Goal: Transaction & Acquisition: Book appointment/travel/reservation

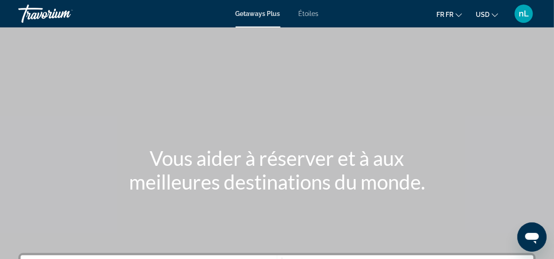
click at [309, 14] on span "Étoiles" at bounding box center [309, 13] width 20 height 7
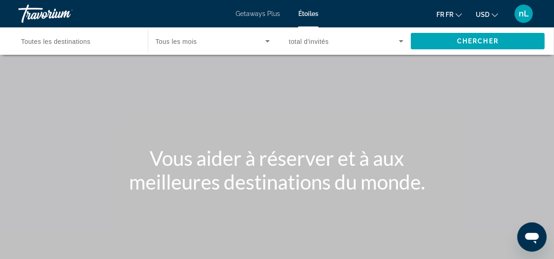
click at [89, 43] on span "Toutes les destinations" at bounding box center [55, 41] width 69 height 7
click at [89, 43] on input "Destination Toutes les destinations" at bounding box center [78, 41] width 115 height 11
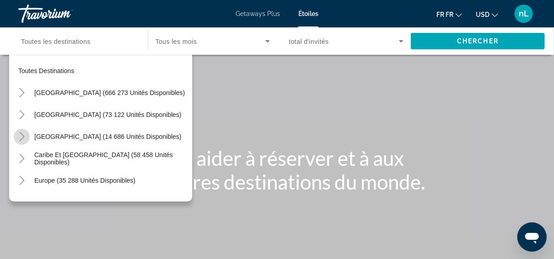
click at [21, 133] on icon "Toggle Canada (14 686 unités disponibles)" at bounding box center [21, 136] width 9 height 9
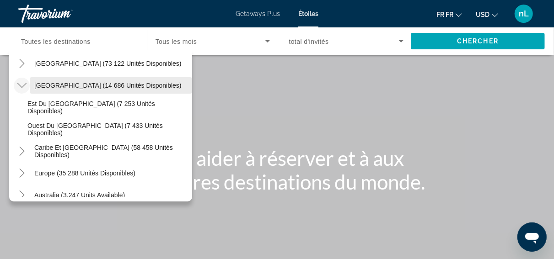
scroll to position [76, 0]
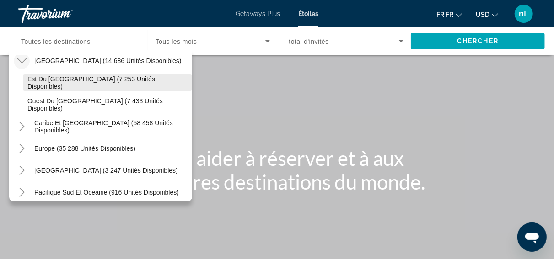
click at [58, 80] on span "Est du [GEOGRAPHIC_DATA] (7 253 unités disponibles)" at bounding box center [107, 82] width 160 height 15
type input "**********"
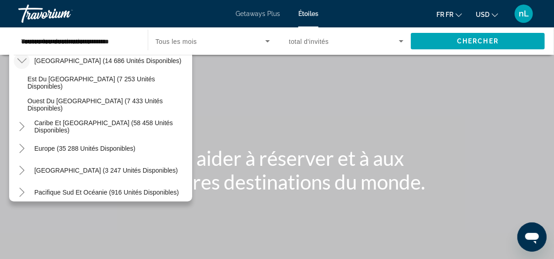
scroll to position [0, 4]
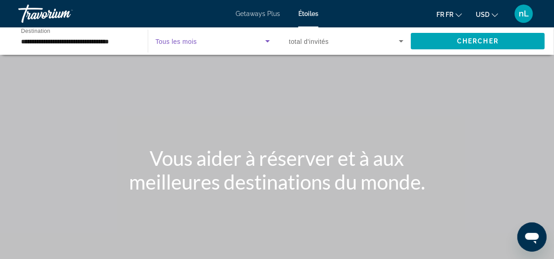
click at [237, 43] on span "Le widget de recherche" at bounding box center [210, 41] width 110 height 11
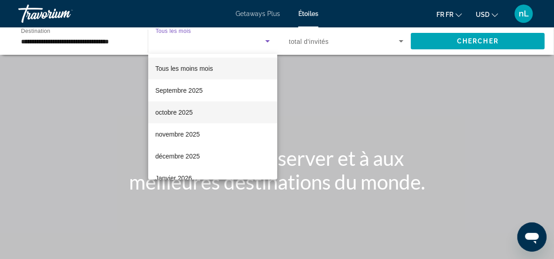
click at [203, 113] on mat-option "octobre 2025" at bounding box center [212, 112] width 129 height 22
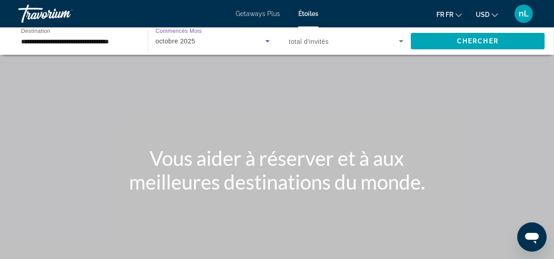
click at [373, 40] on span "Le widget de recherche" at bounding box center [344, 41] width 110 height 11
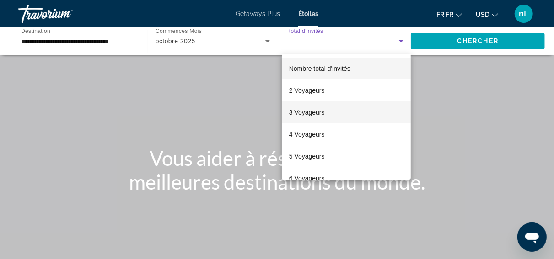
click at [340, 114] on mat-option "3 Voyageurs" at bounding box center [346, 112] width 129 height 22
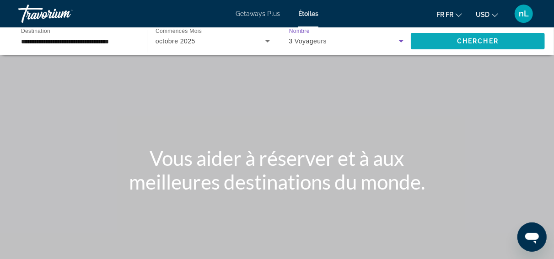
click at [469, 43] on span "Chercher" at bounding box center [478, 40] width 42 height 7
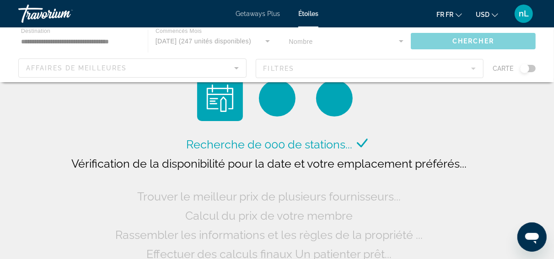
click at [492, 10] on button "USD USD ($) MXN (Mex$) CAD (Can$) GBP (£) EUR (€) AUD (A$) NZD (NZ$) CNY (CN¥)" at bounding box center [486, 14] width 22 height 13
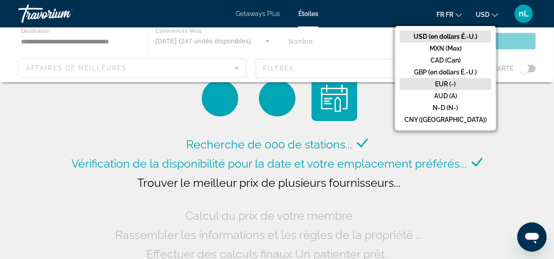
click at [462, 83] on button "EUR (-)" at bounding box center [445, 84] width 91 height 12
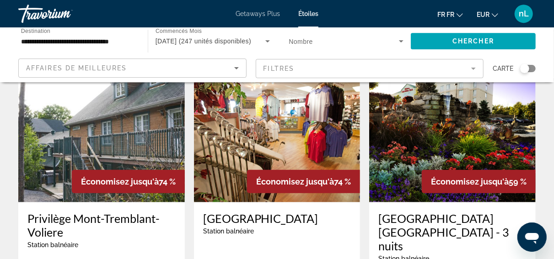
scroll to position [396, 0]
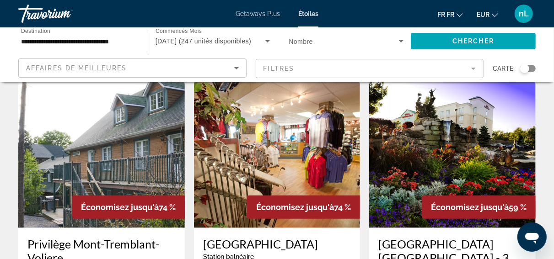
click at [438, 139] on img "Principaux contenus" at bounding box center [452, 155] width 166 height 146
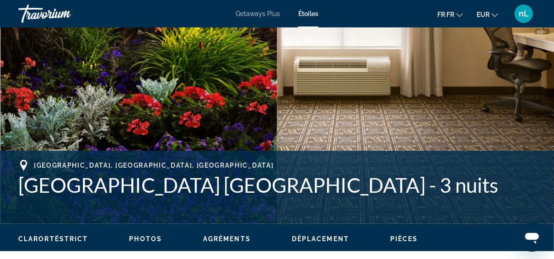
scroll to position [317, 0]
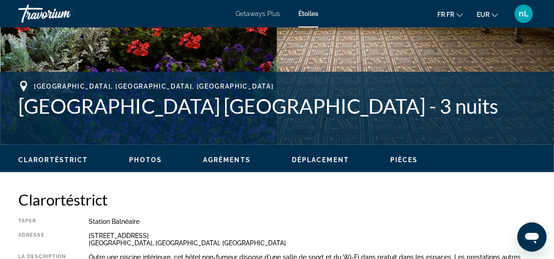
drag, startPoint x: 20, startPoint y: 104, endPoint x: 463, endPoint y: 104, distance: 443.0
click at [463, 104] on h1 "[GEOGRAPHIC_DATA] [GEOGRAPHIC_DATA] - 3 nuits" at bounding box center [276, 106] width 517 height 24
copy h1 "[GEOGRAPHIC_DATA] [GEOGRAPHIC_DATA] - 3 nuits"
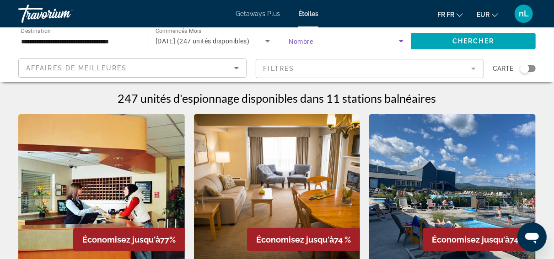
click at [400, 42] on icon "Le widget de recherche" at bounding box center [400, 41] width 11 height 11
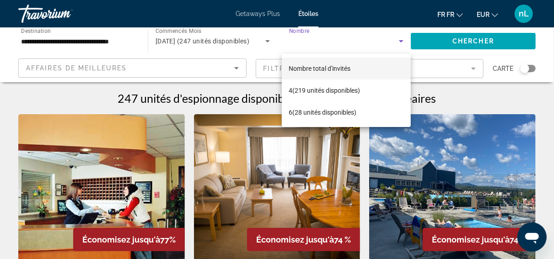
scroll to position [161, 0]
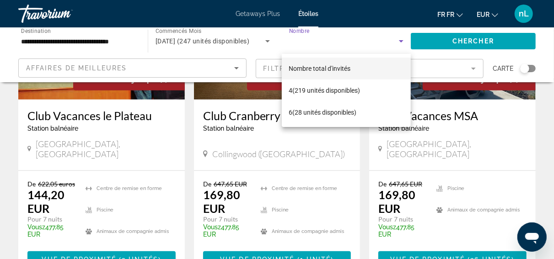
click at [547, 118] on div at bounding box center [277, 129] width 554 height 259
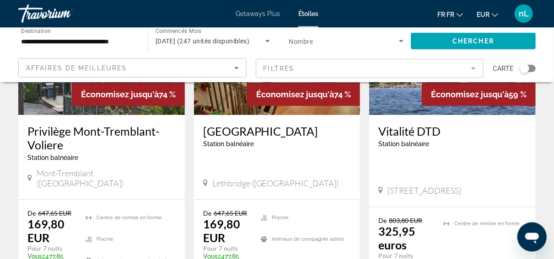
scroll to position [554, 0]
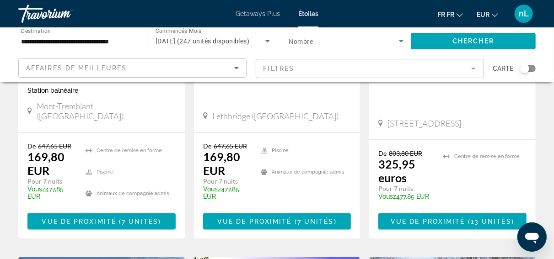
click at [534, 69] on div "Le widget de recherche" at bounding box center [528, 68] width 16 height 7
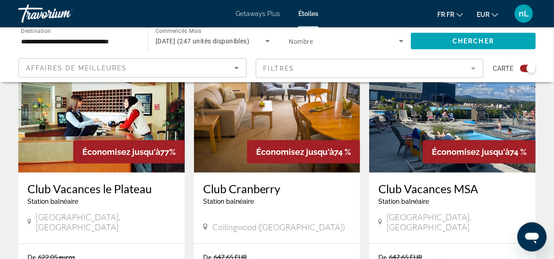
scroll to position [362, 0]
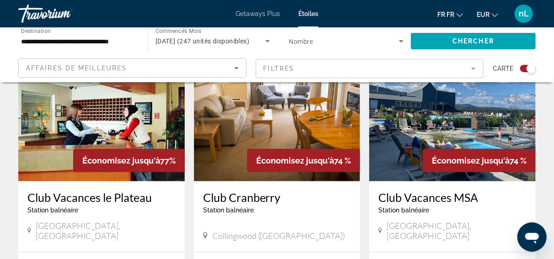
click at [506, 69] on span "Carte" at bounding box center [502, 68] width 21 height 13
click at [522, 70] on div "Le widget de recherche" at bounding box center [528, 68] width 16 height 7
click at [531, 70] on div "Le widget de recherche" at bounding box center [528, 68] width 16 height 7
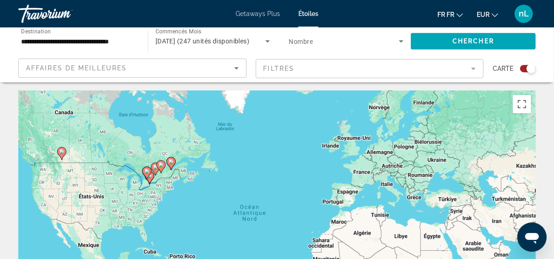
scroll to position [0, 0]
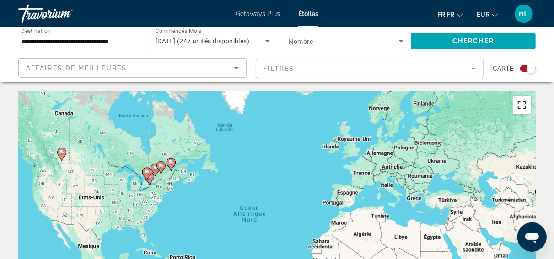
click at [523, 108] on button "Passer en plein écran" at bounding box center [521, 105] width 18 height 18
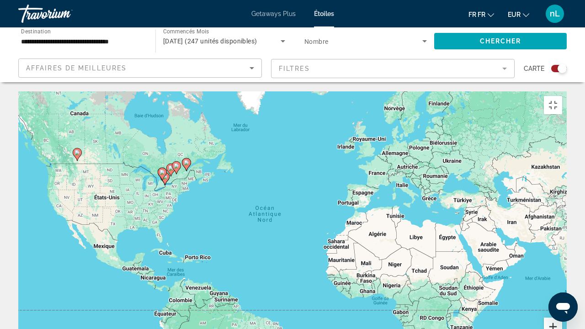
click at [561, 259] on button "Avant-être" at bounding box center [553, 327] width 18 height 18
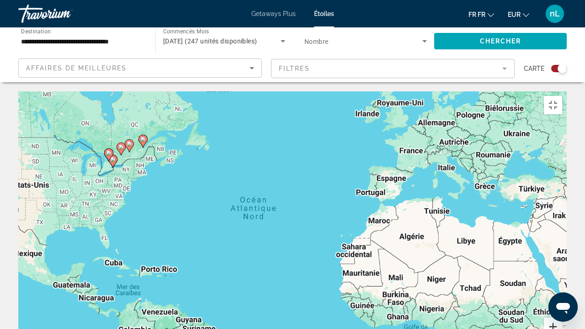
click at [561, 259] on button "Avant-être" at bounding box center [553, 327] width 18 height 18
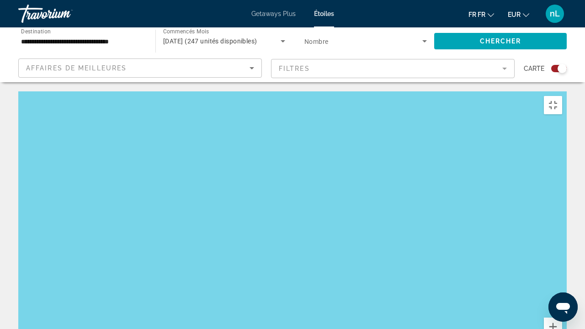
drag, startPoint x: 149, startPoint y: 155, endPoint x: 565, endPoint y: 271, distance: 432.8
click at [561, 259] on div "Principaux contenus" at bounding box center [292, 228] width 549 height 274
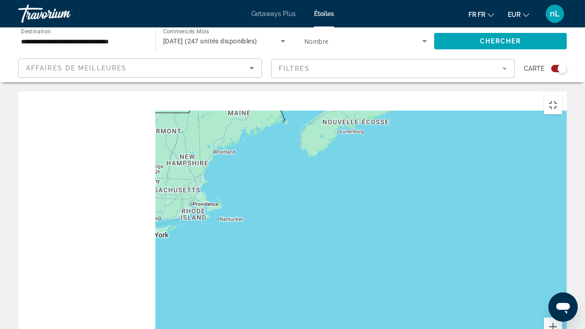
drag, startPoint x: 191, startPoint y: 128, endPoint x: 419, endPoint y: 253, distance: 260.2
click at [451, 259] on div "Principaux contenus" at bounding box center [292, 228] width 549 height 274
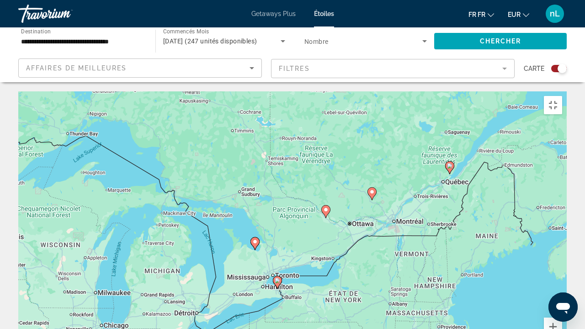
drag, startPoint x: 474, startPoint y: 250, endPoint x: 301, endPoint y: 194, distance: 181.6
click at [301, 194] on div "Pour activer le glissement avec le clavier, appuyez sur Alt+Entrée. Une fois ce…" at bounding box center [292, 228] width 549 height 274
click at [561, 259] on button "Avant-être" at bounding box center [553, 327] width 18 height 18
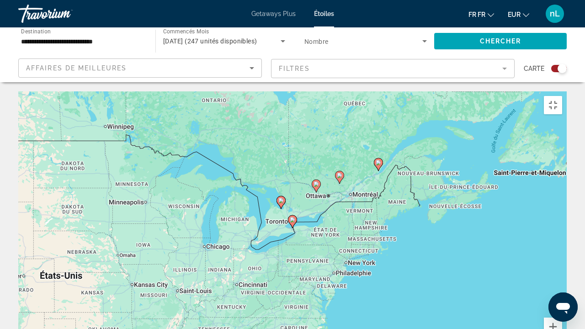
click at [294, 217] on image "Principaux contenus" at bounding box center [292, 219] width 5 height 5
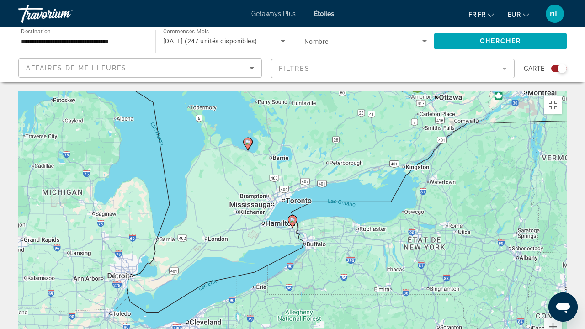
click at [293, 217] on image "Principaux contenus" at bounding box center [292, 219] width 5 height 5
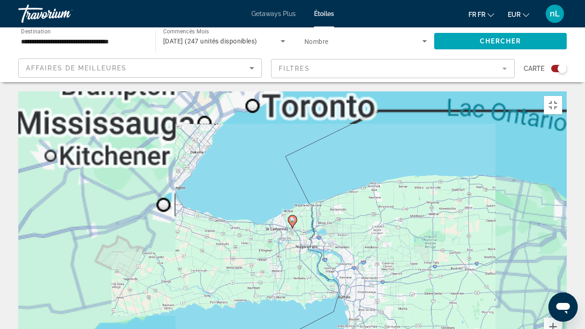
click at [293, 217] on image "Principaux contenus" at bounding box center [292, 219] width 5 height 5
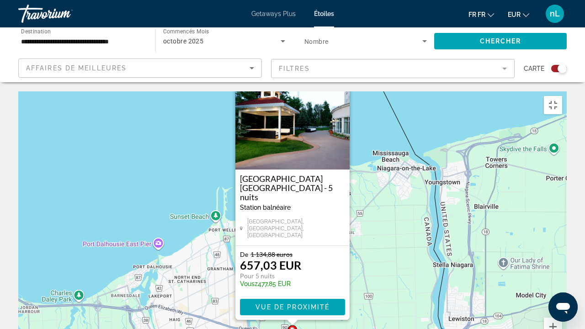
click at [343, 79] on button "Fermer" at bounding box center [342, 86] width 14 height 14
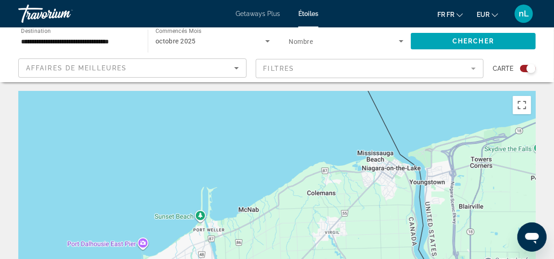
click at [75, 42] on input "**********" at bounding box center [78, 41] width 115 height 11
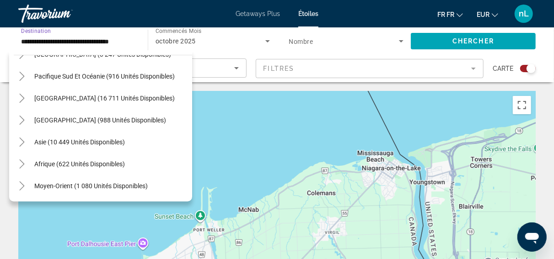
scroll to position [116, 0]
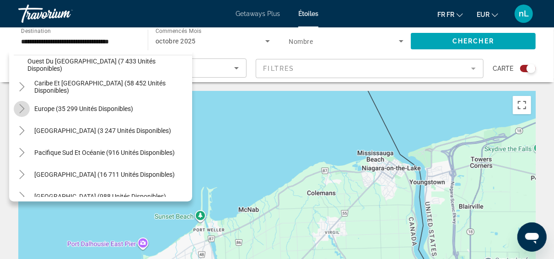
click at [22, 108] on icon "Toggle Europe (35 299 unités disponibles)" at bounding box center [21, 108] width 9 height 9
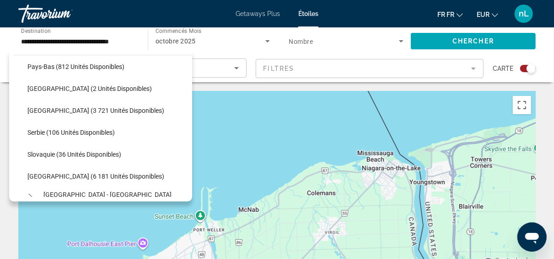
scroll to position [449, 0]
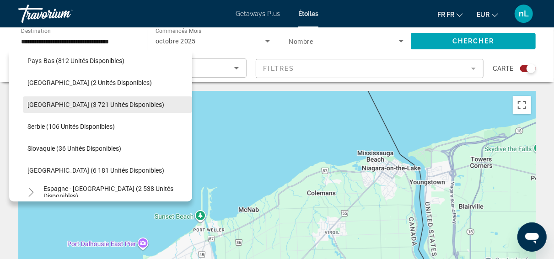
click at [63, 105] on span "[GEOGRAPHIC_DATA] (3 721 unités disponibles)" at bounding box center [95, 104] width 137 height 7
type input "**********"
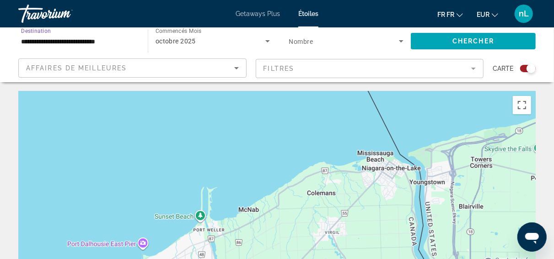
click at [210, 39] on div "octobre 2025" at bounding box center [210, 41] width 110 height 11
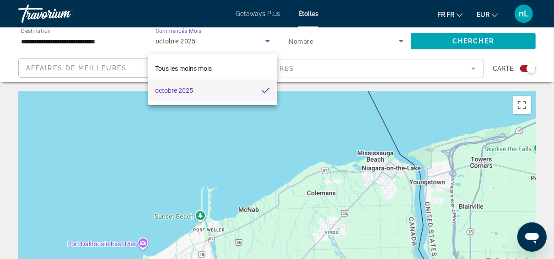
click at [206, 43] on div at bounding box center [277, 129] width 554 height 259
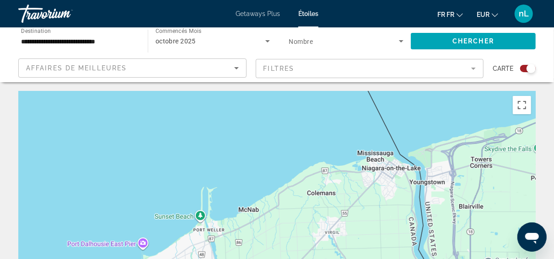
click at [259, 42] on div "octobre 2025" at bounding box center [210, 41] width 110 height 11
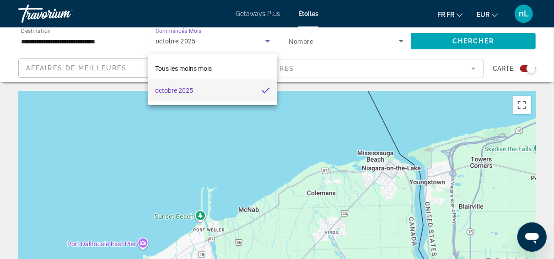
click at [269, 42] on div at bounding box center [277, 129] width 554 height 259
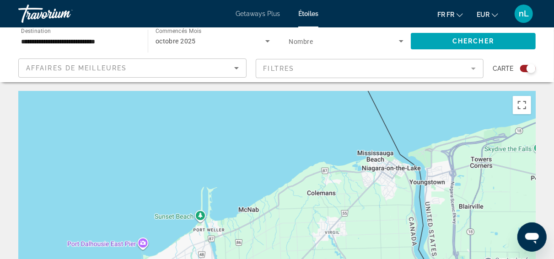
click at [252, 41] on div "octobre 2025" at bounding box center [210, 41] width 110 height 11
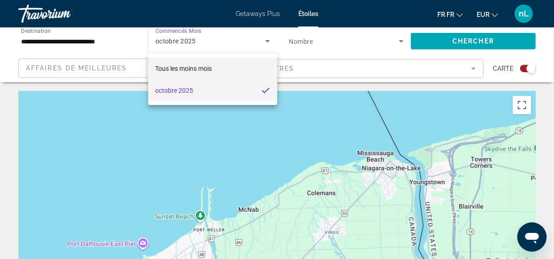
click at [183, 69] on span "Tous les moins mois" at bounding box center [183, 68] width 57 height 7
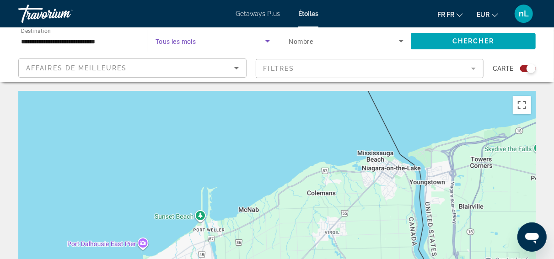
click at [269, 41] on icon "Le widget de recherche" at bounding box center [267, 41] width 5 height 2
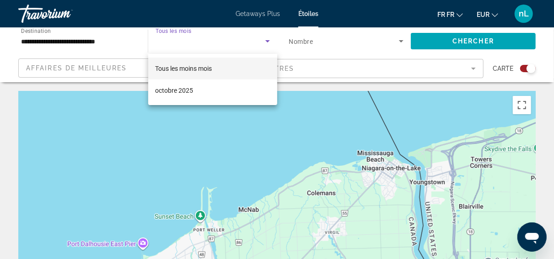
click at [269, 41] on div at bounding box center [277, 129] width 554 height 259
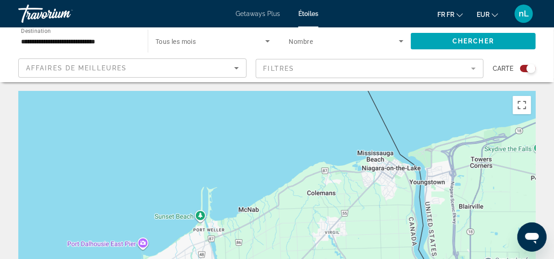
click at [389, 44] on span "Le widget de recherche" at bounding box center [344, 41] width 110 height 11
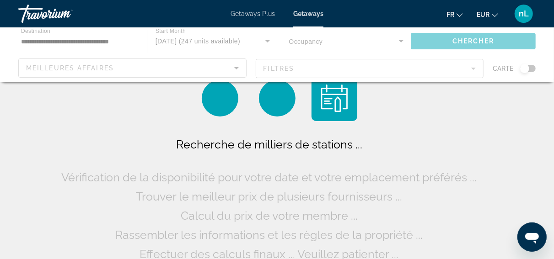
click at [66, 41] on div "Main content" at bounding box center [277, 54] width 554 height 55
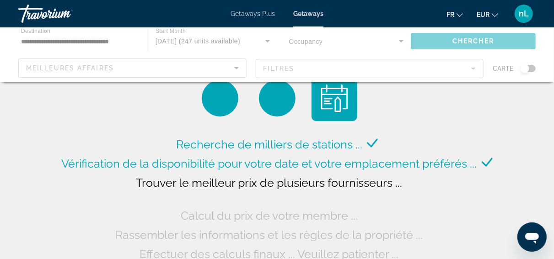
click at [246, 11] on span "Getaways Plus" at bounding box center [252, 13] width 44 height 7
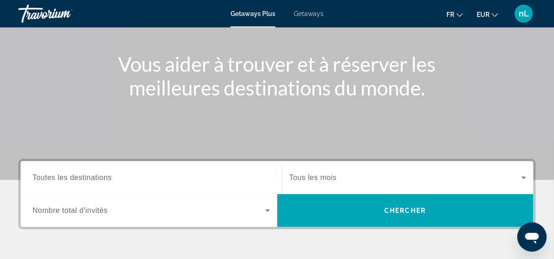
scroll to position [238, 0]
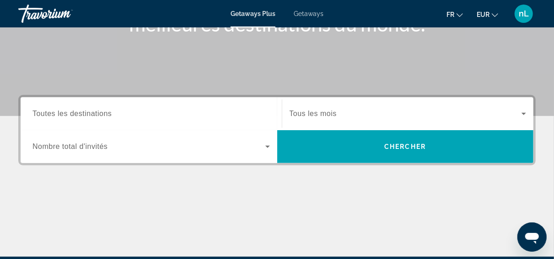
click at [131, 113] on input "Destination Toutes les destinations" at bounding box center [150, 114] width 237 height 11
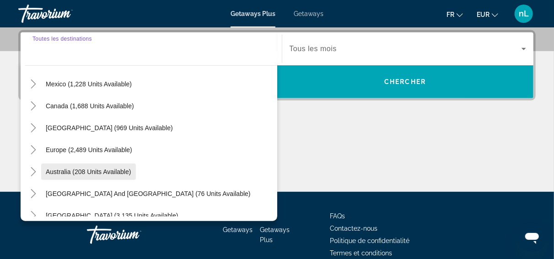
scroll to position [88, 0]
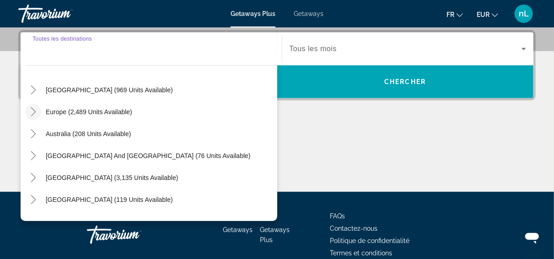
click at [33, 112] on icon "Toggle Europe (2,489 units available)" at bounding box center [33, 111] width 9 height 9
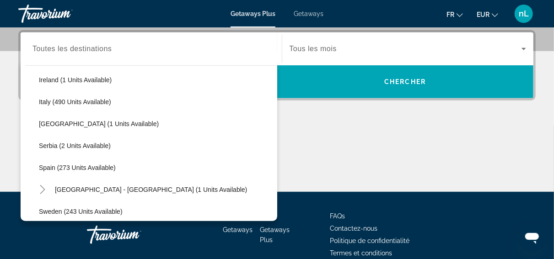
scroll to position [353, 0]
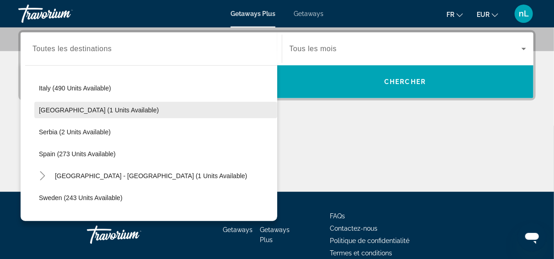
click at [70, 112] on span "[GEOGRAPHIC_DATA] (1 units available)" at bounding box center [99, 110] width 120 height 7
type input "**********"
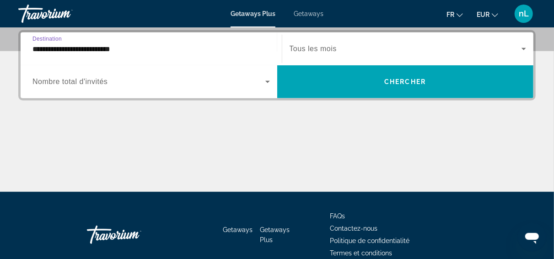
click at [334, 48] on span "Tous les mois" at bounding box center [312, 49] width 47 height 8
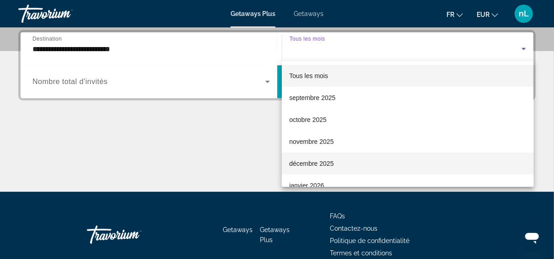
click at [321, 166] on span "décembre 2025" at bounding box center [311, 163] width 44 height 11
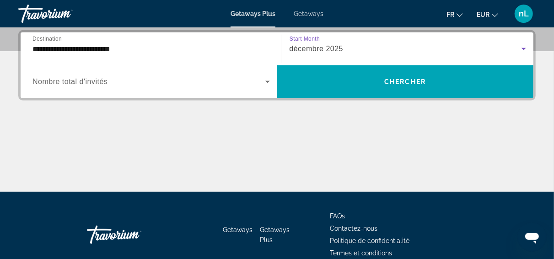
click at [138, 76] on span "Search widget" at bounding box center [148, 81] width 233 height 11
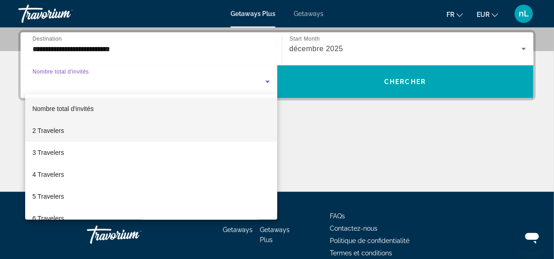
click at [103, 134] on mat-option "2 Travelers" at bounding box center [151, 131] width 252 height 22
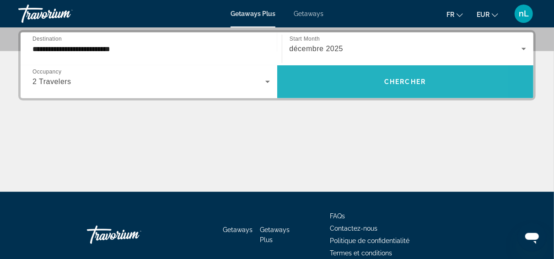
click at [346, 81] on span "Search widget" at bounding box center [405, 82] width 256 height 22
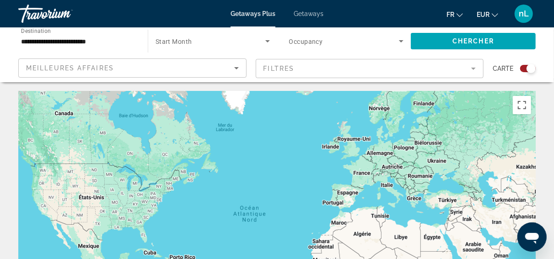
click at [309, 14] on span "Getaways" at bounding box center [308, 13] width 30 height 7
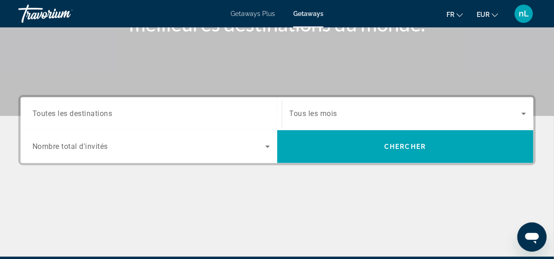
click at [131, 117] on input "Destination Toutes les destinations" at bounding box center [150, 114] width 237 height 11
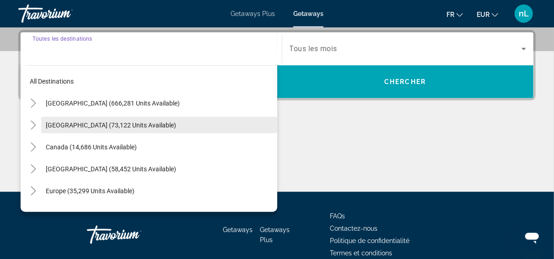
scroll to position [223, 0]
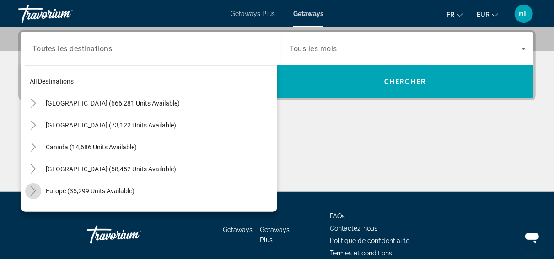
click at [34, 191] on icon "Toggle Europe (35,299 units available)" at bounding box center [33, 191] width 9 height 9
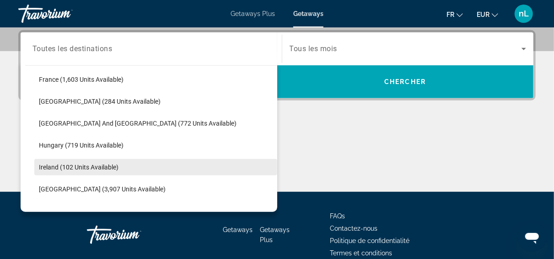
scroll to position [353, 0]
click at [76, 169] on span "[GEOGRAPHIC_DATA] (3,721 units available)" at bounding box center [102, 166] width 127 height 7
type input "**********"
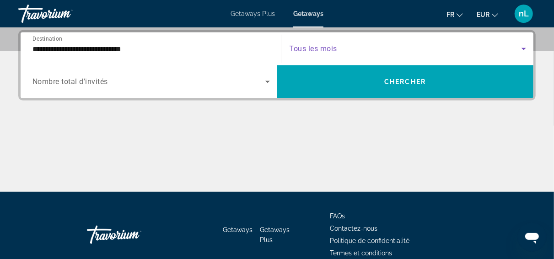
click at [324, 53] on span "Search widget" at bounding box center [405, 48] width 232 height 11
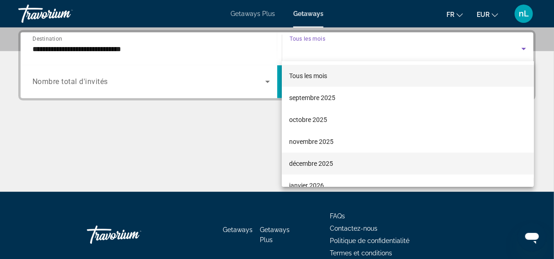
drag, startPoint x: 315, startPoint y: 166, endPoint x: 320, endPoint y: 162, distance: 5.9
click at [315, 166] on span "décembre 2025" at bounding box center [311, 163] width 44 height 11
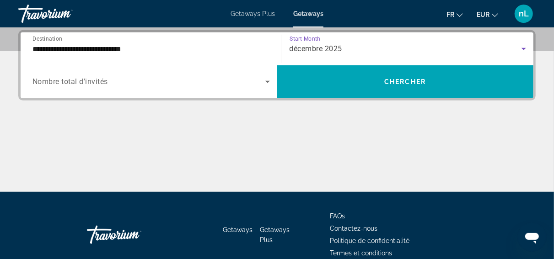
click at [187, 96] on div "Occupancy Nombre total d'invités" at bounding box center [151, 81] width 252 height 33
click at [187, 85] on span "Search widget" at bounding box center [148, 81] width 233 height 11
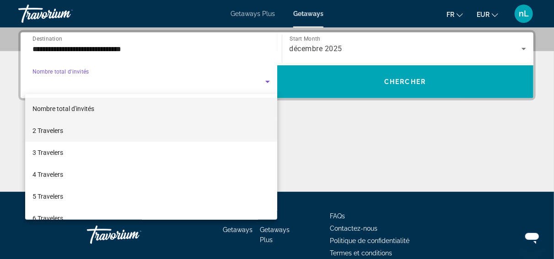
click at [123, 133] on mat-option "2 Travelers" at bounding box center [151, 131] width 252 height 22
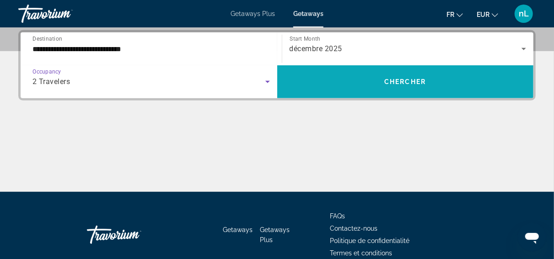
click at [367, 71] on span "Search widget" at bounding box center [405, 82] width 256 height 22
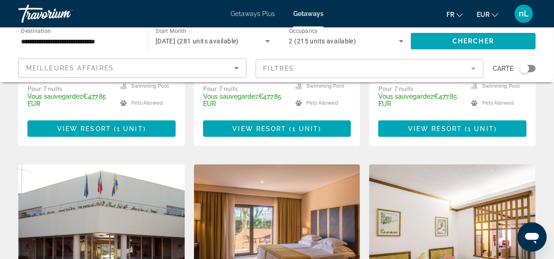
scroll to position [554, 0]
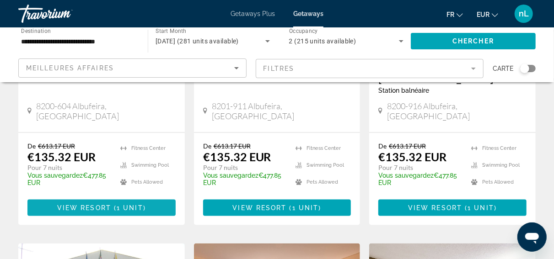
click at [94, 197] on span "Main content" at bounding box center [101, 208] width 148 height 22
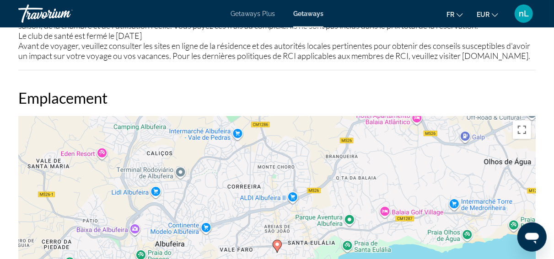
scroll to position [1389, 0]
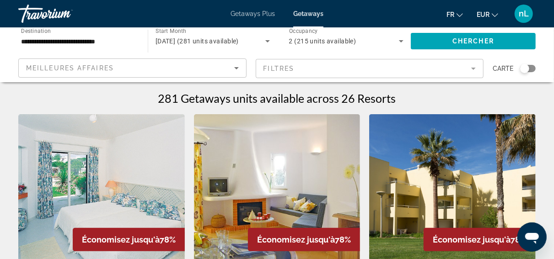
click at [408, 67] on mat-form-field "Filtres" at bounding box center [370, 68] width 228 height 19
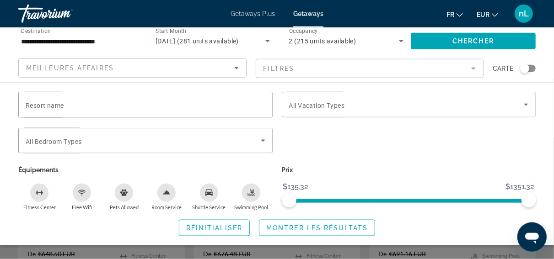
scroll to position [792, 0]
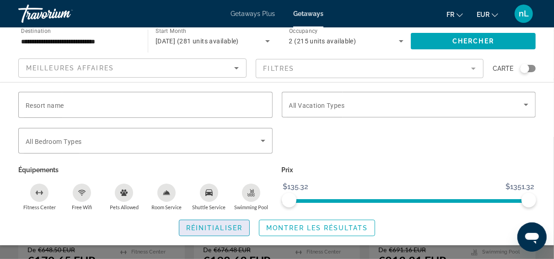
click at [213, 229] on span "Réinitialiser" at bounding box center [214, 227] width 56 height 7
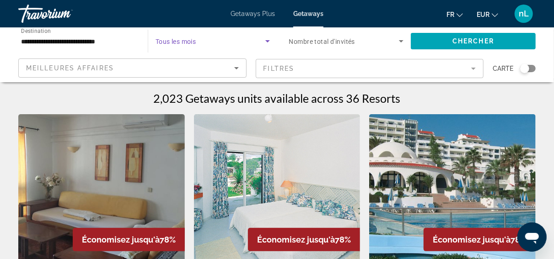
click at [219, 41] on span "Search widget" at bounding box center [210, 41] width 110 height 11
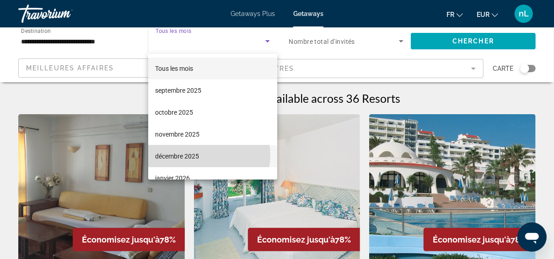
click at [207, 155] on mat-option "décembre 2025" at bounding box center [212, 156] width 129 height 22
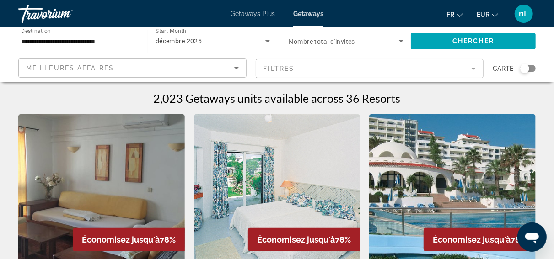
click at [29, 93] on div "2,023 Getaways units available across 36 Resorts" at bounding box center [276, 98] width 517 height 14
click at [226, 39] on div "décembre 2025" at bounding box center [210, 41] width 110 height 11
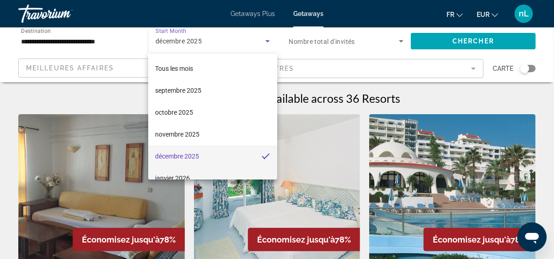
click at [202, 175] on mat-option "janvier 2026" at bounding box center [212, 178] width 129 height 22
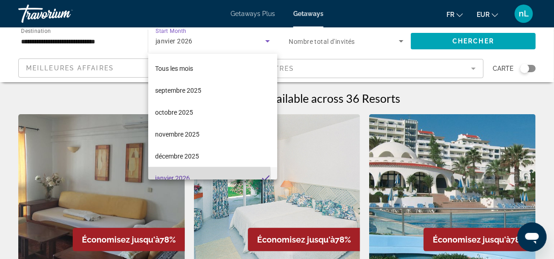
scroll to position [10, 0]
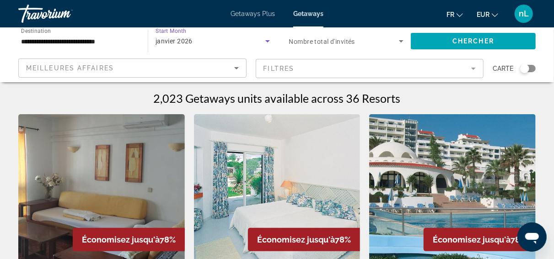
click at [392, 43] on span "Search widget" at bounding box center [344, 41] width 110 height 11
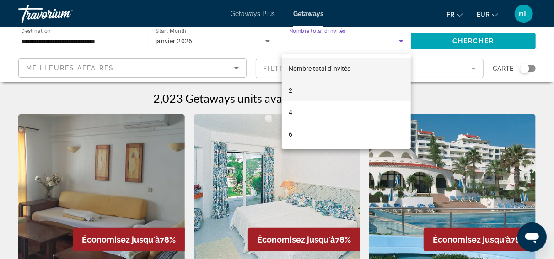
click at [320, 92] on mat-option "2" at bounding box center [346, 91] width 129 height 22
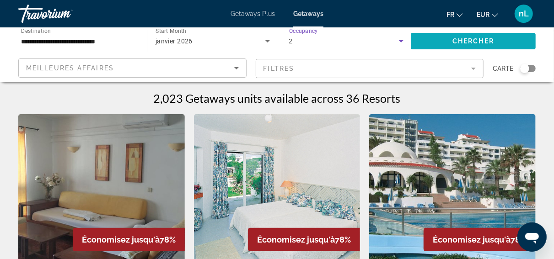
click at [482, 38] on span "Chercher" at bounding box center [473, 40] width 42 height 7
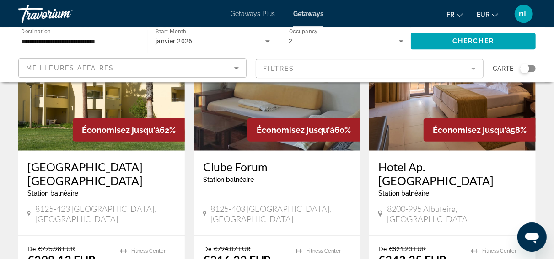
scroll to position [475, 0]
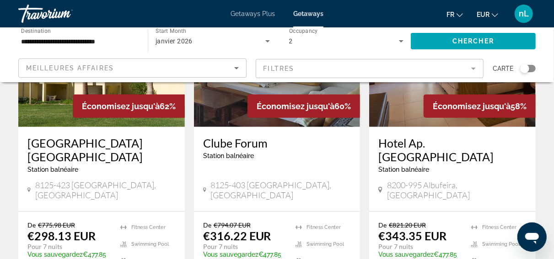
click at [532, 68] on div "Search widget" at bounding box center [528, 68] width 16 height 7
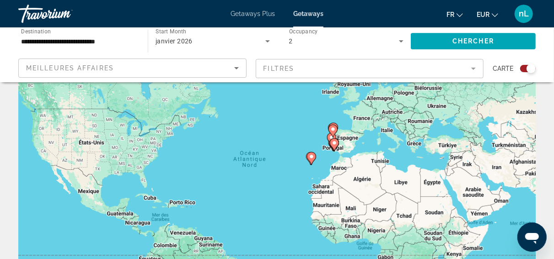
scroll to position [79, 0]
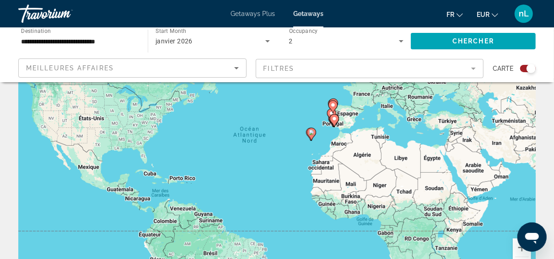
click at [337, 123] on gmp-advanced-marker "Main content" at bounding box center [334, 121] width 9 height 14
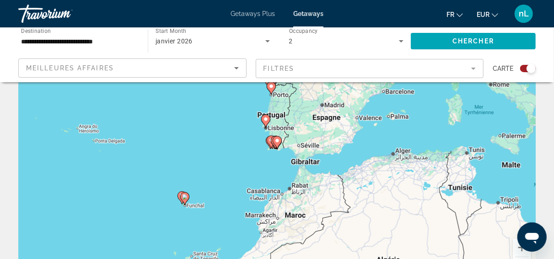
click at [297, 146] on div "Pour activer le glissement avec le clavier, appuyez sur Alt+Entrée. Une fois ce…" at bounding box center [276, 149] width 517 height 274
click at [264, 148] on div "Pour activer le glissement avec le clavier, appuyez sur Alt+Entrée. Une fois ce…" at bounding box center [276, 149] width 517 height 274
click at [274, 151] on div "Pour activer le glissement avec le clavier, appuyez sur Alt+Entrée. Une fois ce…" at bounding box center [276, 149] width 517 height 274
click at [278, 143] on image "Main content" at bounding box center [276, 140] width 5 height 5
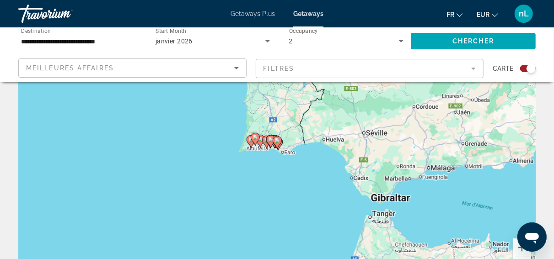
click at [271, 149] on div "Pour naviguer, appuyez sur les touches fléchées. Pour activer le glissement ave…" at bounding box center [276, 149] width 517 height 274
click at [267, 158] on div "Pour activer le glissement avec le clavier, appuyez sur Alt+Entrée. Une fois ce…" at bounding box center [276, 149] width 517 height 274
click at [277, 141] on image "Main content" at bounding box center [276, 140] width 5 height 5
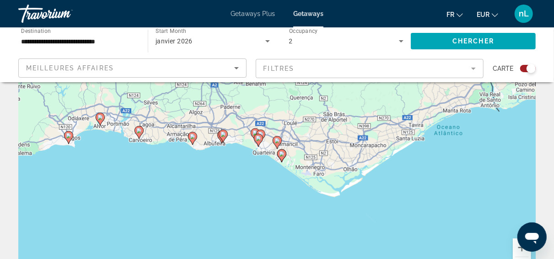
click at [281, 155] on image "Main content" at bounding box center [281, 153] width 5 height 5
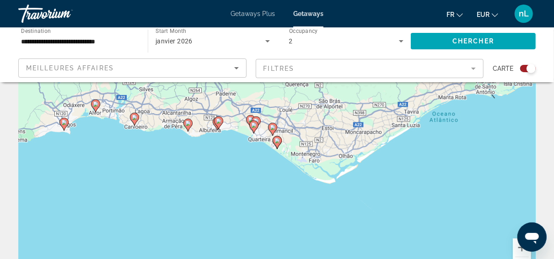
click at [281, 155] on div "Pour naviguer, appuyez sur les touches fléchées. Pour activer le glissement ave…" at bounding box center [276, 149] width 517 height 274
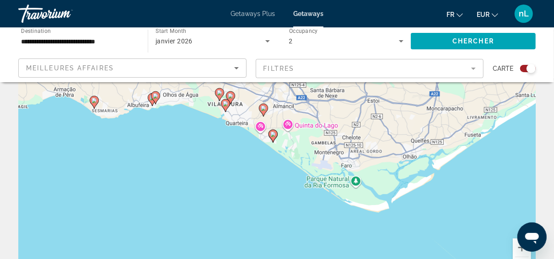
click at [273, 139] on icon "Main content" at bounding box center [272, 136] width 8 height 12
click at [273, 139] on gmp-advanced-marker "Main content" at bounding box center [272, 136] width 9 height 14
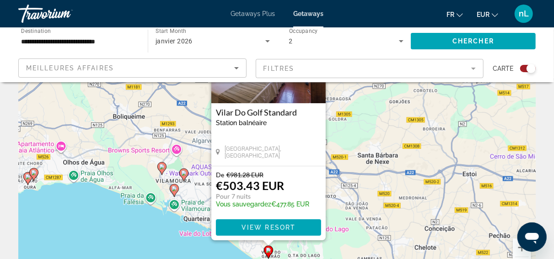
click at [161, 240] on div "Pour activer le glissement avec le clavier, appuyez sur Alt+Entrée. Une fois ce…" at bounding box center [276, 149] width 517 height 274
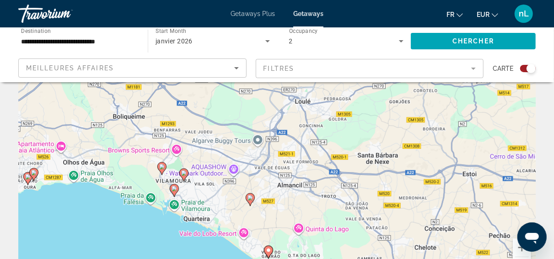
click at [175, 190] on image "Main content" at bounding box center [173, 188] width 5 height 5
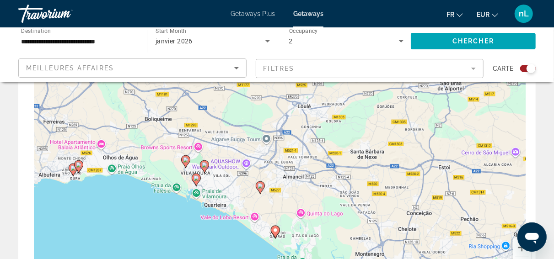
click at [175, 190] on div "Pour activer le glissement avec le clavier, appuyez sur Alt+Entrée. Une fois ce…" at bounding box center [276, 149] width 517 height 274
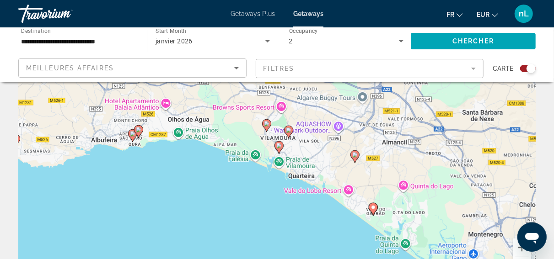
click at [280, 153] on gmp-advanced-marker "Main content" at bounding box center [278, 148] width 9 height 14
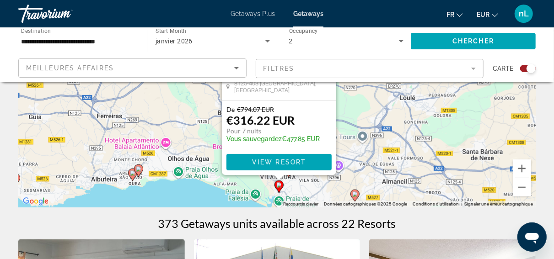
scroll to position [0, 0]
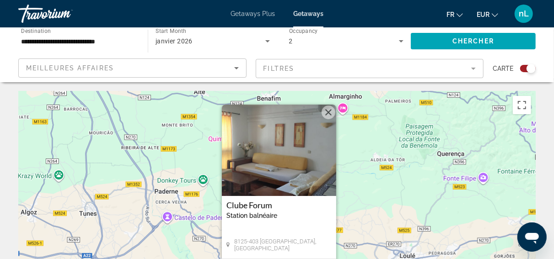
click at [330, 115] on button "Fermer" at bounding box center [328, 113] width 14 height 14
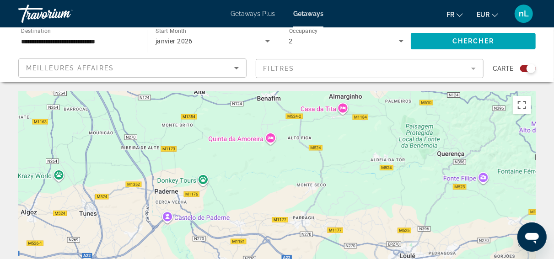
click at [71, 43] on input "**********" at bounding box center [78, 41] width 115 height 11
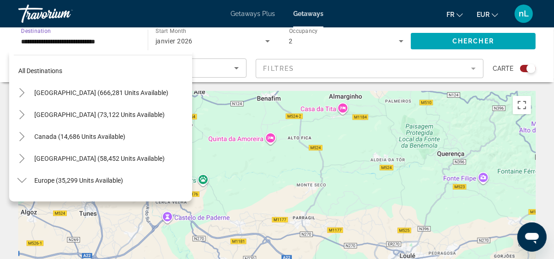
scroll to position [384, 0]
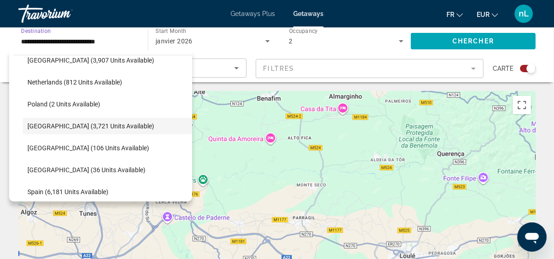
click at [73, 190] on span "Spain (6,181 units available)" at bounding box center [67, 191] width 81 height 7
type input "**********"
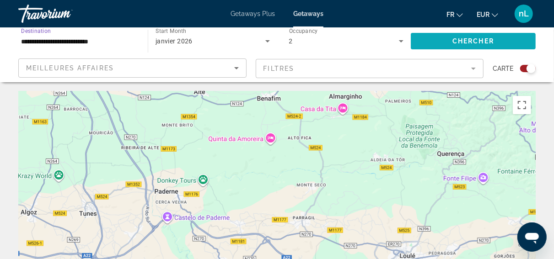
click at [480, 38] on span "Chercher" at bounding box center [473, 40] width 42 height 7
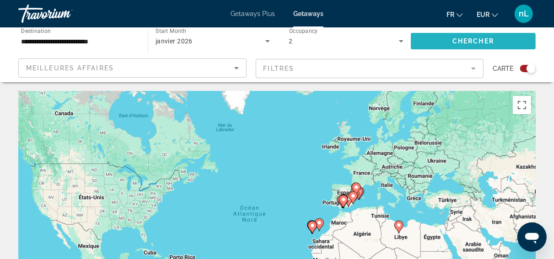
click at [442, 42] on span "Search widget" at bounding box center [472, 41] width 125 height 22
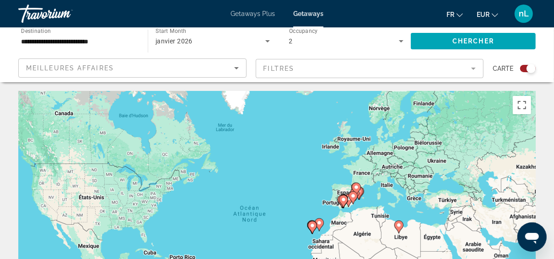
click at [349, 205] on icon "Main content" at bounding box center [348, 201] width 8 height 12
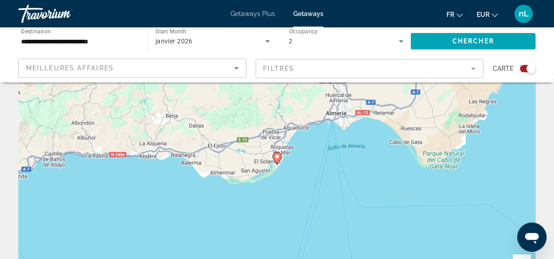
scroll to position [79, 0]
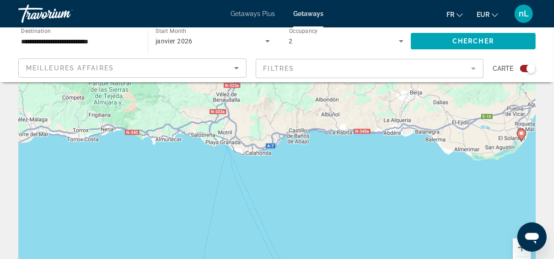
drag, startPoint x: 192, startPoint y: 188, endPoint x: 437, endPoint y: 181, distance: 244.2
click at [437, 181] on div "Pour naviguer, appuyez sur les touches fléchées. Pour activer le glissement ave…" at bounding box center [276, 149] width 517 height 274
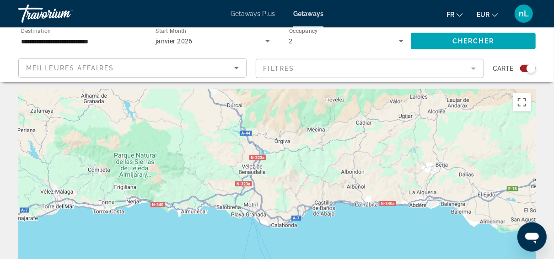
scroll to position [0, 0]
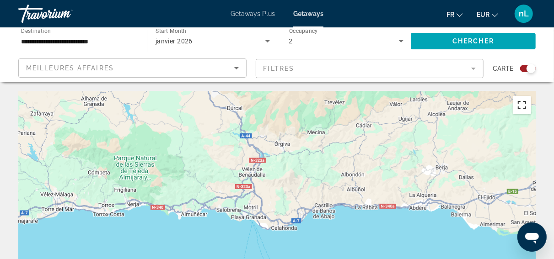
click at [524, 107] on button "Passer en plein écran" at bounding box center [521, 105] width 18 height 18
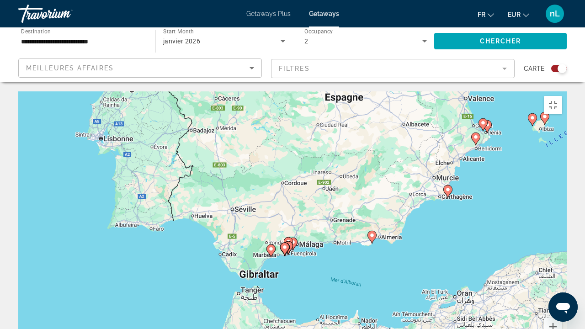
drag, startPoint x: 246, startPoint y: 205, endPoint x: 294, endPoint y: 222, distance: 50.5
click at [294, 222] on div "Pour naviguer, appuyez sur les touches fléchées. Pour activer le glissement ave…" at bounding box center [292, 228] width 549 height 274
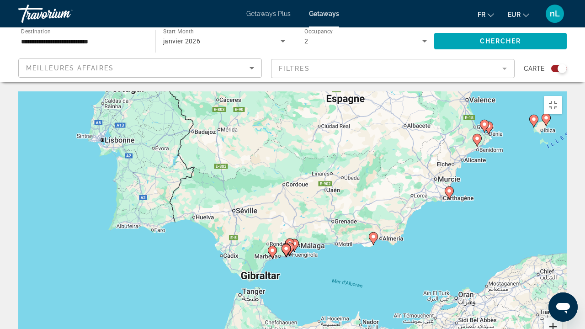
click at [553, 259] on button "Zoom avant" at bounding box center [553, 327] width 18 height 18
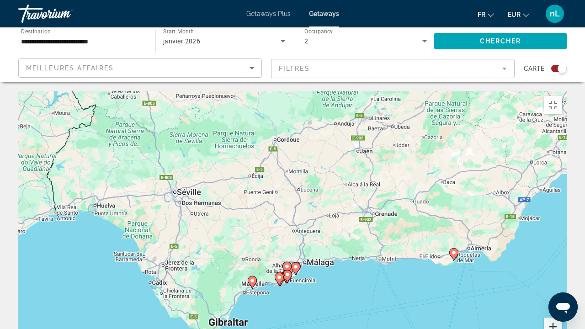
click at [553, 259] on button "Zoom avant" at bounding box center [553, 327] width 18 height 18
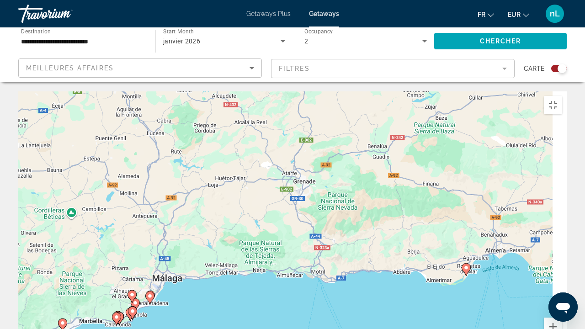
drag, startPoint x: 350, startPoint y: 266, endPoint x: 211, endPoint y: 265, distance: 139.0
click at [211, 259] on div "Pour naviguer, appuyez sur les touches fléchées. Pour activer le glissement ave…" at bounding box center [292, 228] width 549 height 274
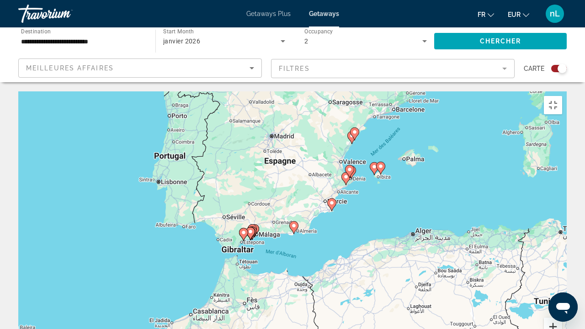
click at [553, 259] on button "Zoom avant" at bounding box center [553, 327] width 18 height 18
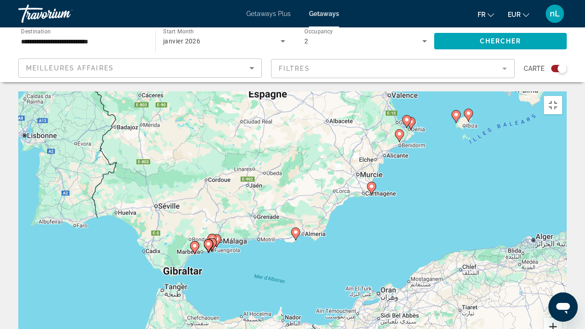
click at [553, 259] on button "Zoom avant" at bounding box center [553, 327] width 18 height 18
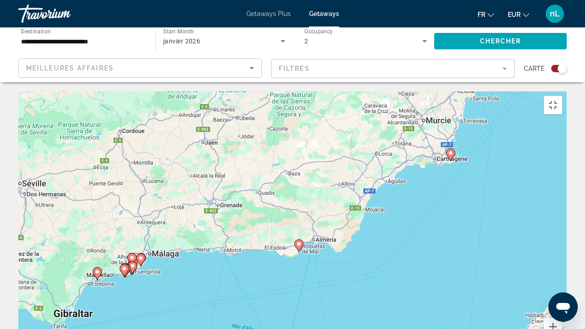
click at [133, 259] on icon "Main content" at bounding box center [132, 268] width 8 height 12
click at [133, 205] on div "Pour naviguer, appuyez sur les touches fléchées. Pour activer le glissement ave…" at bounding box center [292, 228] width 549 height 274
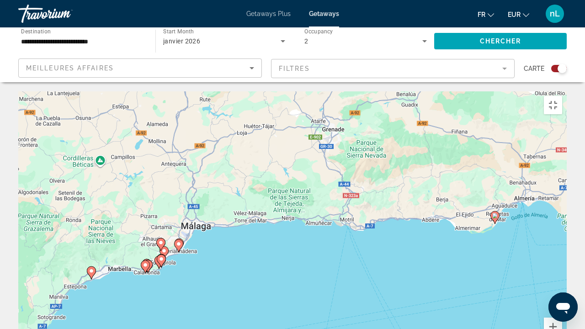
click at [181, 241] on image "Main content" at bounding box center [178, 243] width 5 height 5
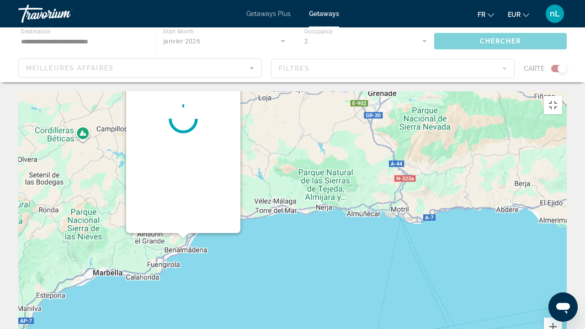
click at [181, 181] on div "Main content" at bounding box center [292, 228] width 549 height 274
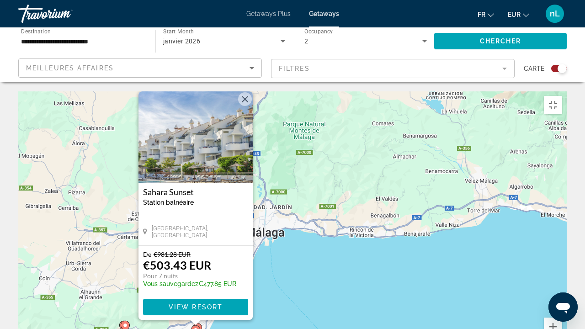
click at [200, 259] on icon "Main content" at bounding box center [197, 330] width 8 height 12
click at [200, 259] on div "Pour naviguer, appuyez sur les touches fléchées. Pour activer le glissement ave…" at bounding box center [292, 228] width 549 height 274
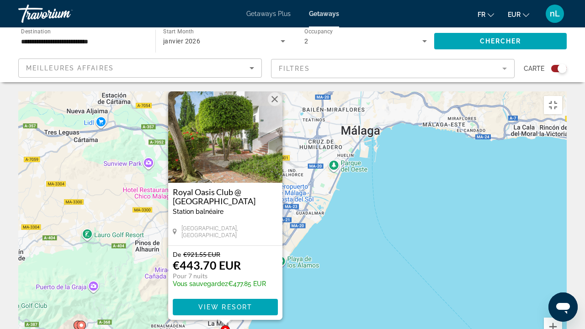
click at [228, 259] on icon "Main content" at bounding box center [225, 332] width 8 height 12
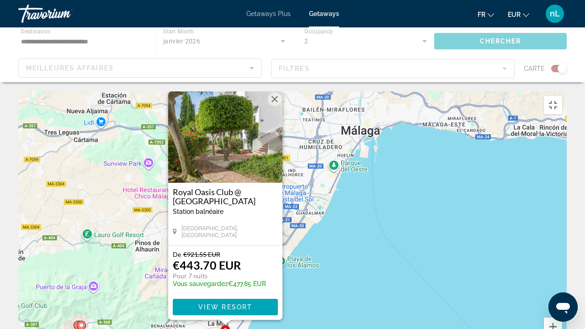
click at [228, 259] on icon "Main content" at bounding box center [225, 332] width 8 height 12
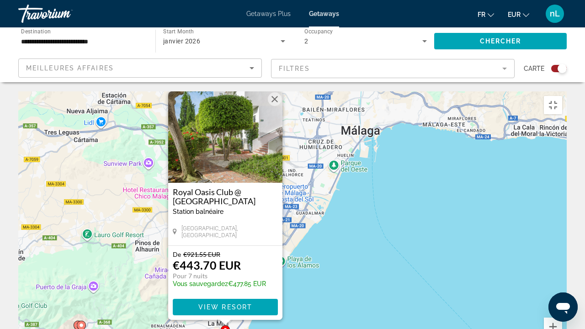
click at [222, 259] on image "Main content" at bounding box center [221, 333] width 5 height 5
click at [222, 259] on div "Pour activer le glissement avec le clavier, appuyez sur Alt+Entrée. Une fois ce…" at bounding box center [292, 228] width 549 height 274
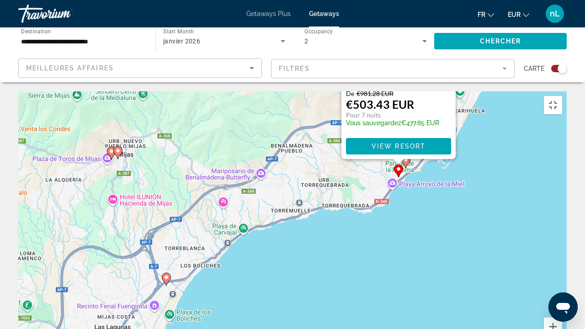
drag, startPoint x: 277, startPoint y: 270, endPoint x: 307, endPoint y: 125, distance: 147.4
click at [309, 121] on div "Pour activer le glissement avec le clavier, appuyez sur Alt+Entrée. Une fois ce…" at bounding box center [292, 228] width 549 height 274
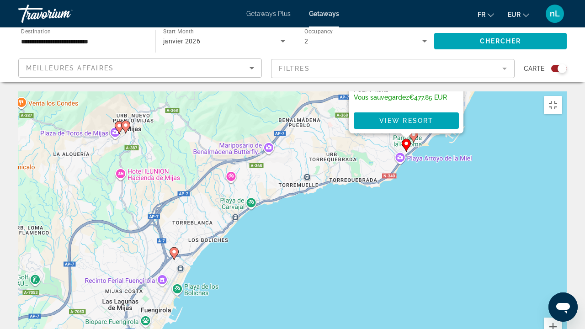
click at [243, 217] on div "Pour activer le glissement avec le clavier, appuyez sur Alt+Entrée. Une fois ce…" at bounding box center [292, 228] width 549 height 274
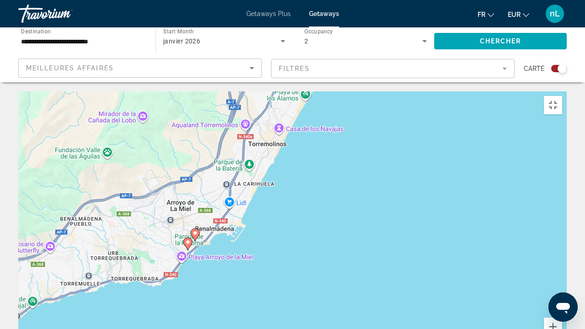
drag, startPoint x: 448, startPoint y: 117, endPoint x: 209, endPoint y: 233, distance: 266.2
click at [209, 234] on div "Pour activer le glissement avec le clavier, appuyez sur Alt+Entrée. Une fois ce…" at bounding box center [292, 228] width 549 height 274
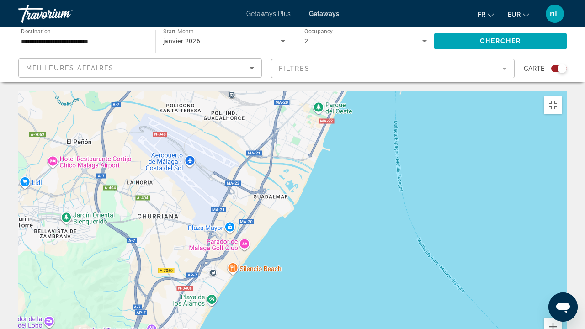
drag, startPoint x: 351, startPoint y: 108, endPoint x: 298, endPoint y: 282, distance: 181.5
click at [298, 259] on div "Pour activer le glissement avec le clavier, appuyez sur Alt+Entrée. Une fois ce…" at bounding box center [292, 228] width 549 height 274
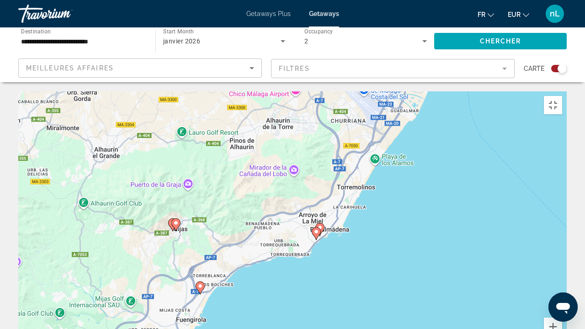
drag, startPoint x: 255, startPoint y: 280, endPoint x: 382, endPoint y: 170, distance: 168.5
click at [382, 170] on div "Pour activer le glissement avec le clavier, appuyez sur Alt+Entrée. Une fois ce…" at bounding box center [292, 228] width 549 height 274
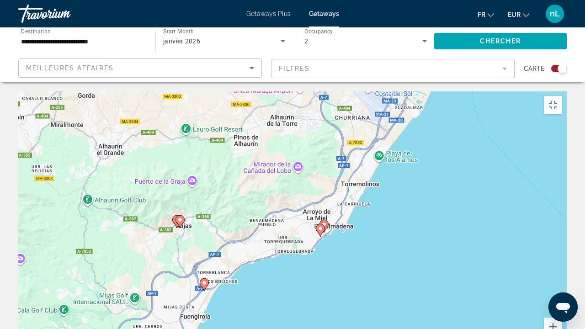
click at [204, 259] on image "Main content" at bounding box center [204, 282] width 5 height 5
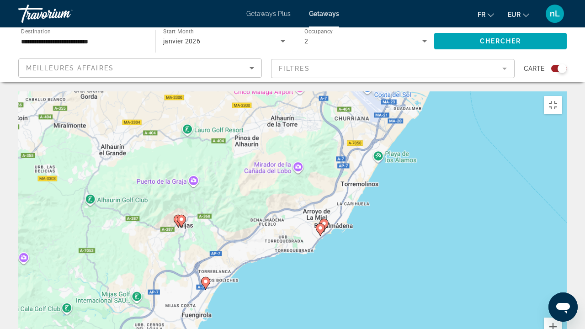
click at [204, 219] on div "Pour activer le glissement avec le clavier, appuyez sur Alt+Entrée. Une fois ce…" at bounding box center [292, 228] width 549 height 274
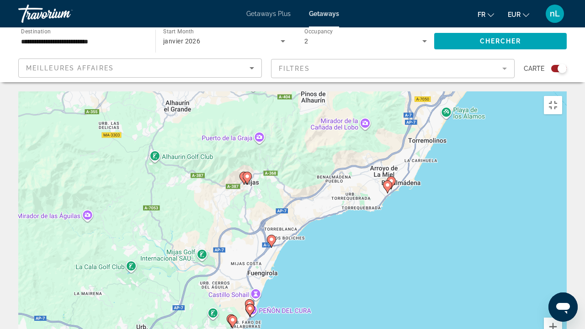
click at [272, 237] on image "Main content" at bounding box center [271, 239] width 5 height 5
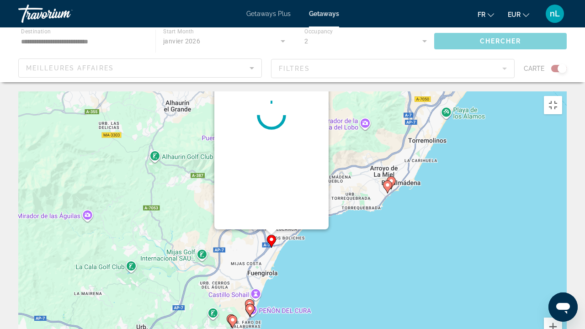
click at [293, 229] on div "Pour naviguer, appuyez sur les touches fléchées. Pour activer le glissement ave…" at bounding box center [567, 229] width 549 height 0
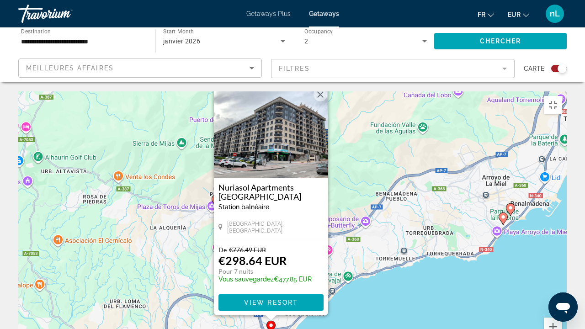
click at [415, 249] on div "Pour activer le glissement avec le clavier, appuyez sur Alt+Entrée. Une fois ce…" at bounding box center [292, 228] width 549 height 274
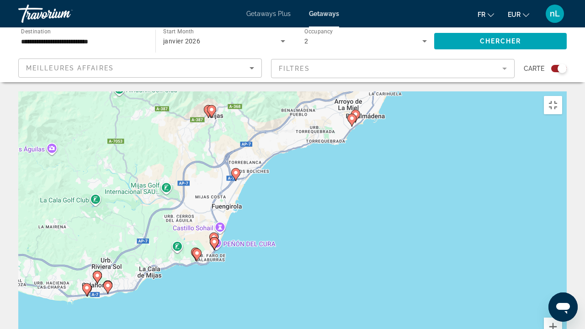
drag, startPoint x: 389, startPoint y: 278, endPoint x: 341, endPoint y: 174, distance: 114.7
click at [341, 174] on div "Pour activer le glissement avec le clavier, appuyez sur Alt+Entrée. Une fois ce…" at bounding box center [292, 228] width 549 height 274
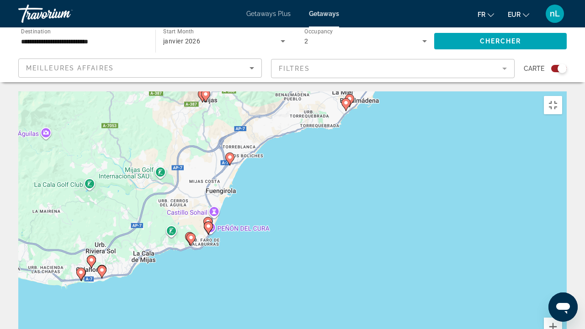
click at [208, 222] on icon "Main content" at bounding box center [208, 228] width 8 height 12
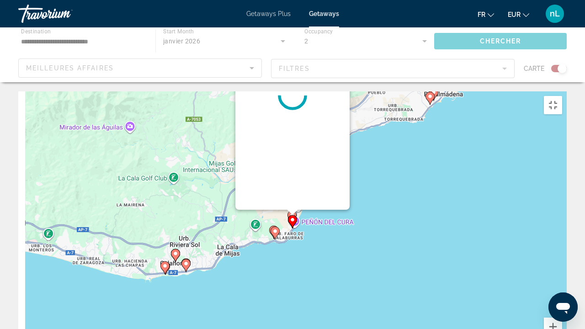
click at [208, 166] on div "Pour activer le glissement avec le clavier, appuyez sur Alt+Entrée. Une fois ce…" at bounding box center [292, 228] width 549 height 274
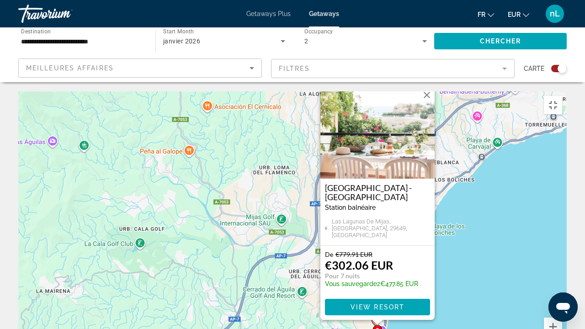
click at [507, 207] on div "Pour activer le glissement avec le clavier, appuyez sur Alt+Entrée. Une fois ce…" at bounding box center [292, 228] width 549 height 274
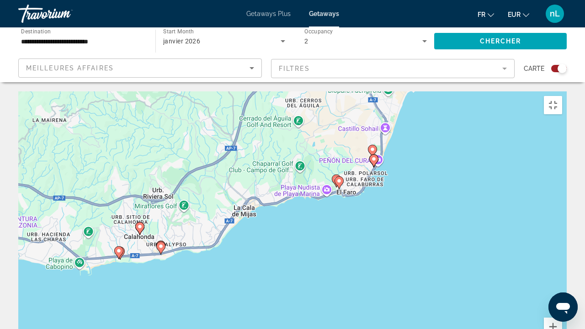
drag, startPoint x: 453, startPoint y: 288, endPoint x: 449, endPoint y: 112, distance: 175.1
click at [449, 112] on div "Pour activer le glissement avec le clavier, appuyez sur Alt+Entrée. Une fois ce…" at bounding box center [292, 228] width 549 height 274
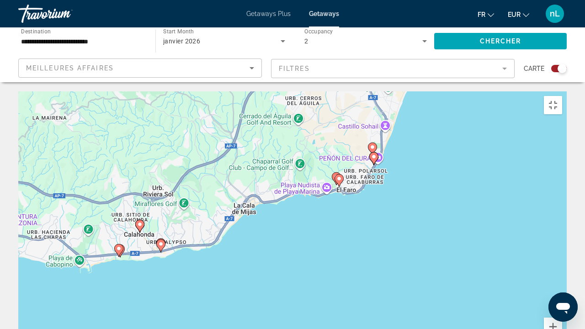
click at [335, 174] on gmp-advanced-marker "Main content" at bounding box center [339, 181] width 9 height 14
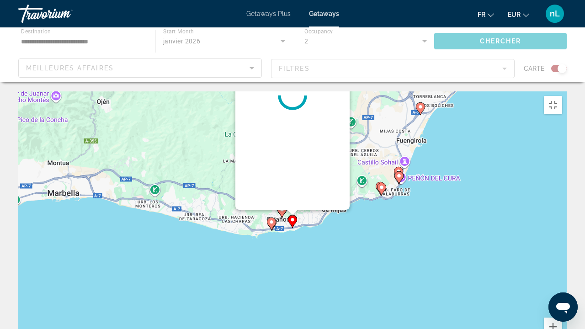
click at [203, 259] on div "Pour activer le glissement avec le clavier, appuyez sur Alt+Entrée. Une fois ce…" at bounding box center [292, 228] width 549 height 274
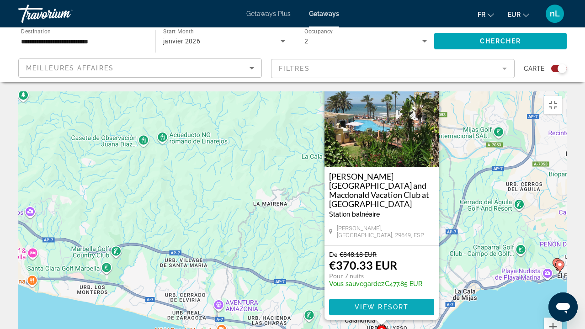
click at [358, 259] on span "Main content" at bounding box center [381, 307] width 105 height 22
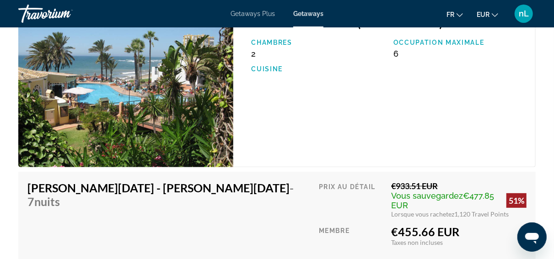
scroll to position [1761, 0]
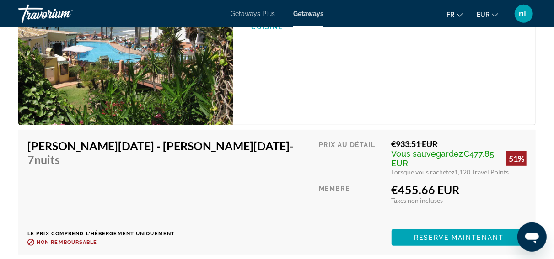
click at [240, 171] on div "Jan 2, 2026 - Jan 9, 2026 - 7 nuits Le prix comprend l'hébergement uniquement R…" at bounding box center [276, 192] width 499 height 107
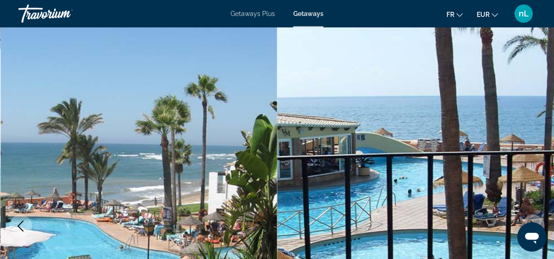
scroll to position [0, 0]
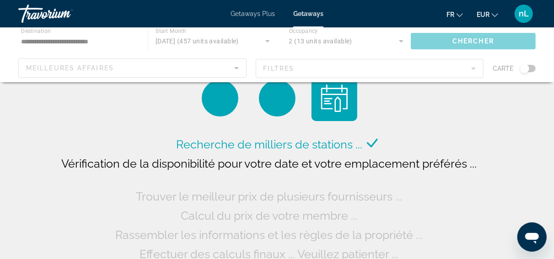
click at [202, 37] on div "Main content" at bounding box center [277, 54] width 554 height 55
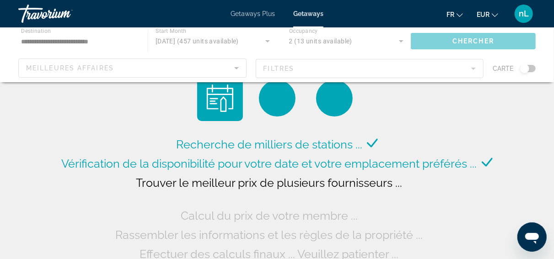
click at [217, 40] on div "Main content" at bounding box center [277, 54] width 554 height 55
